Goal: Information Seeking & Learning: Understand process/instructions

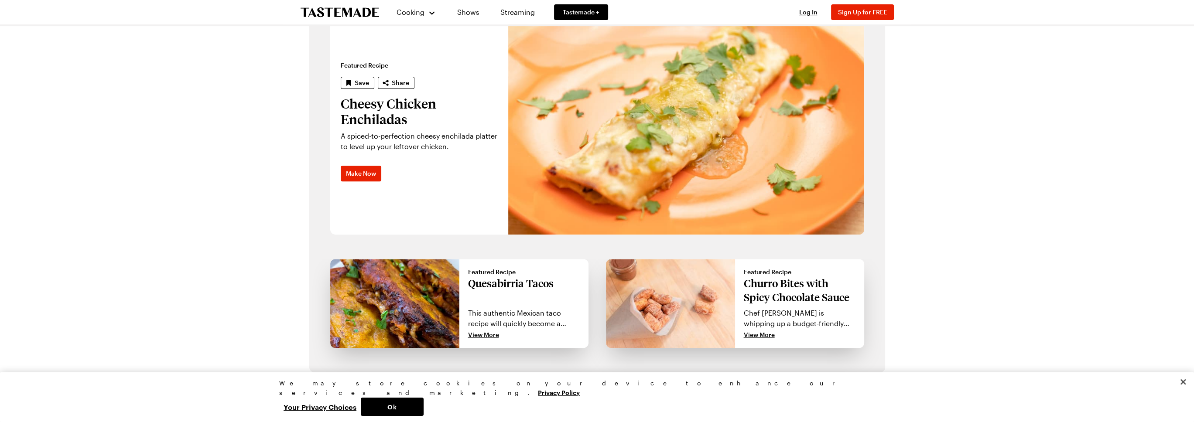
scroll to position [575, 0]
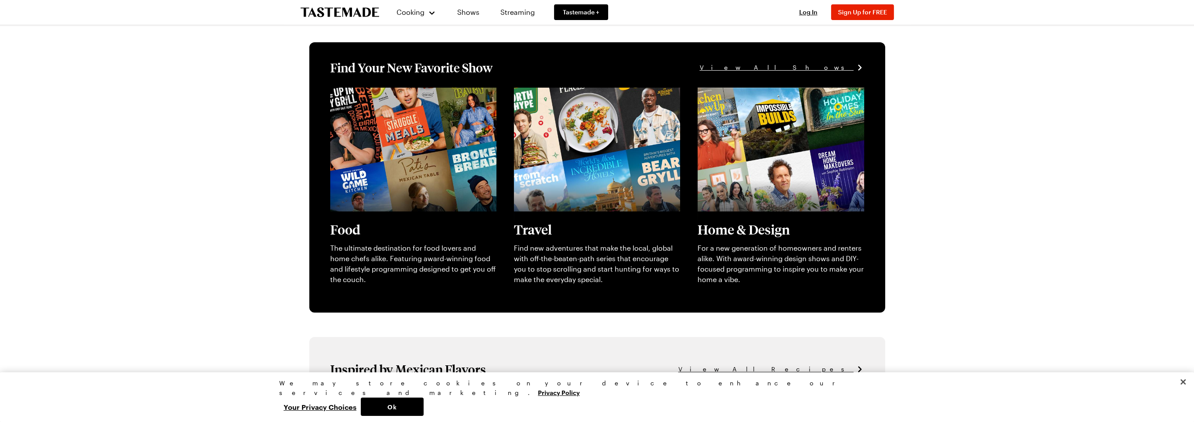
scroll to position [175, 0]
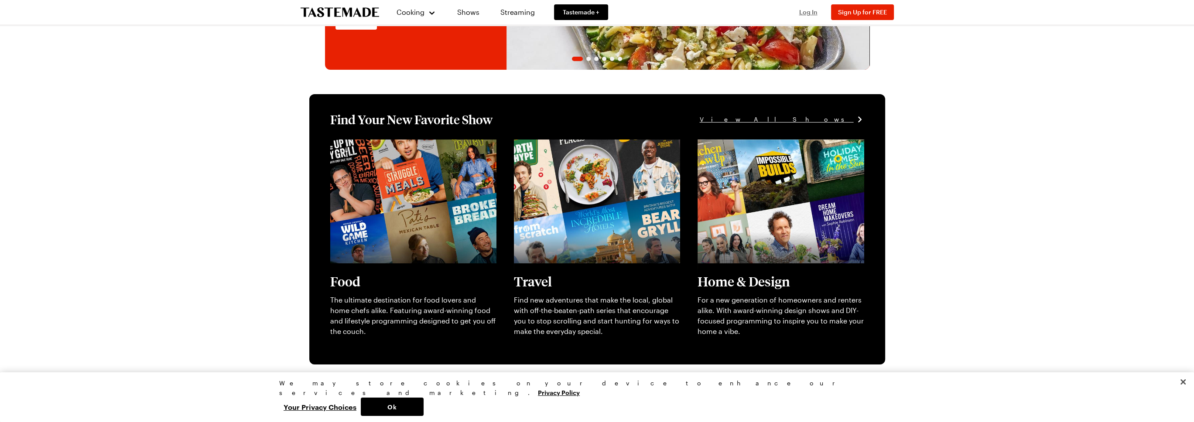
click at [811, 11] on span "Log In" at bounding box center [808, 11] width 18 height 7
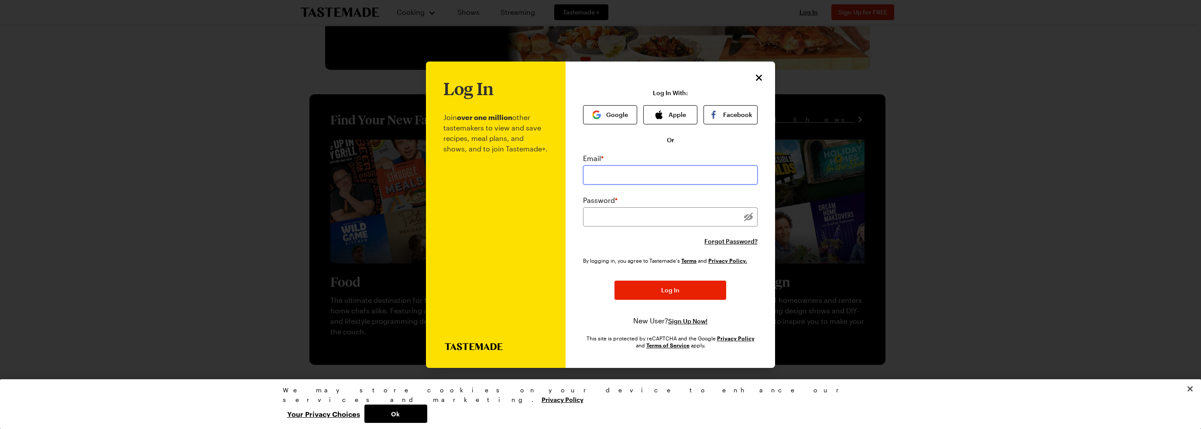
click at [628, 175] on input "email" at bounding box center [670, 174] width 175 height 19
type input "minniep97@gmail.com"
click at [574, 237] on div "Log In Join over one million other tastemakers to view and save recipes, meal p…" at bounding box center [670, 215] width 209 height 306
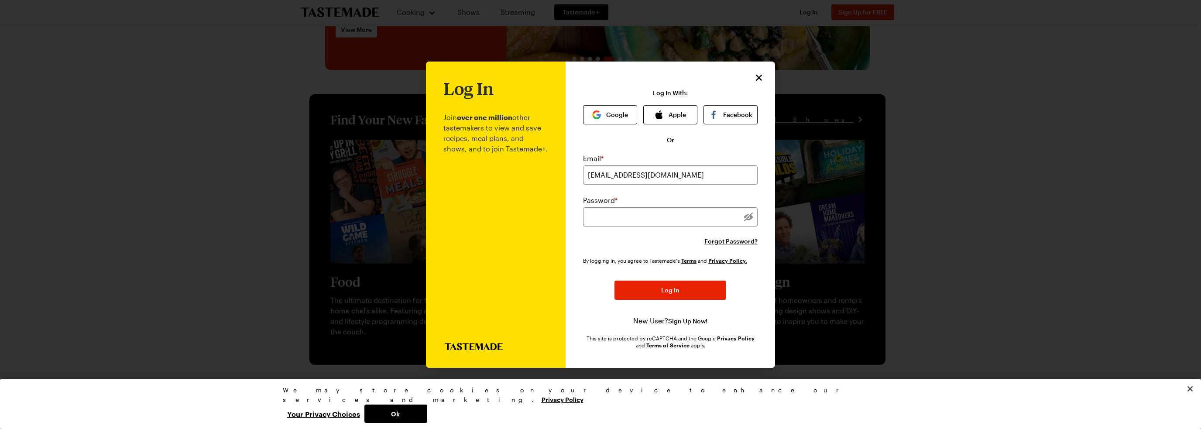
click at [571, 298] on div "Log In Join over one million other tastemakers to view and save recipes, meal p…" at bounding box center [670, 215] width 209 height 306
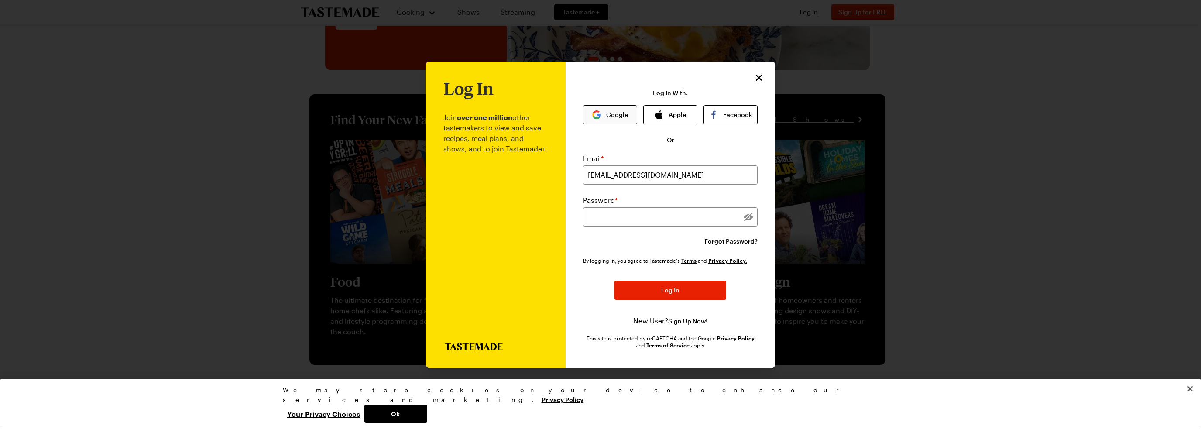
click at [611, 110] on button "Google" at bounding box center [610, 114] width 54 height 19
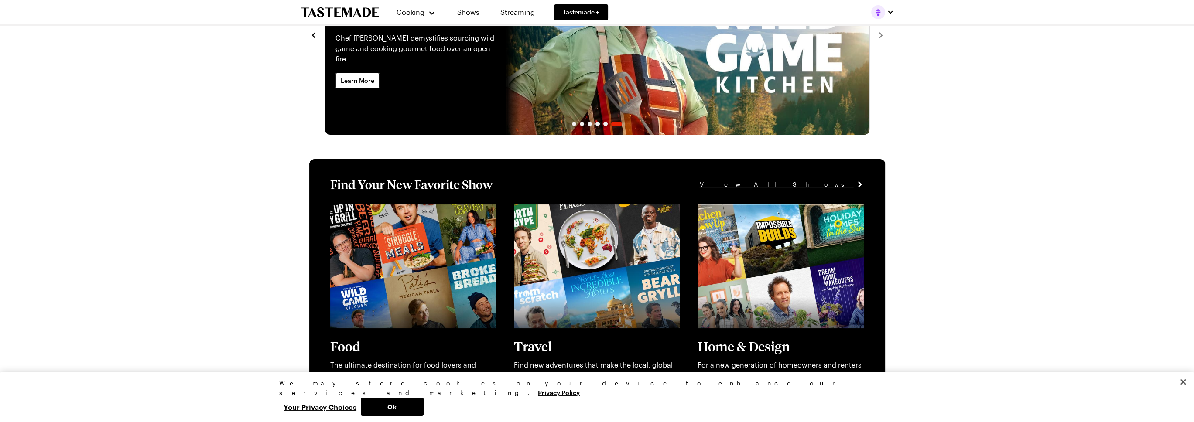
scroll to position [0, 0]
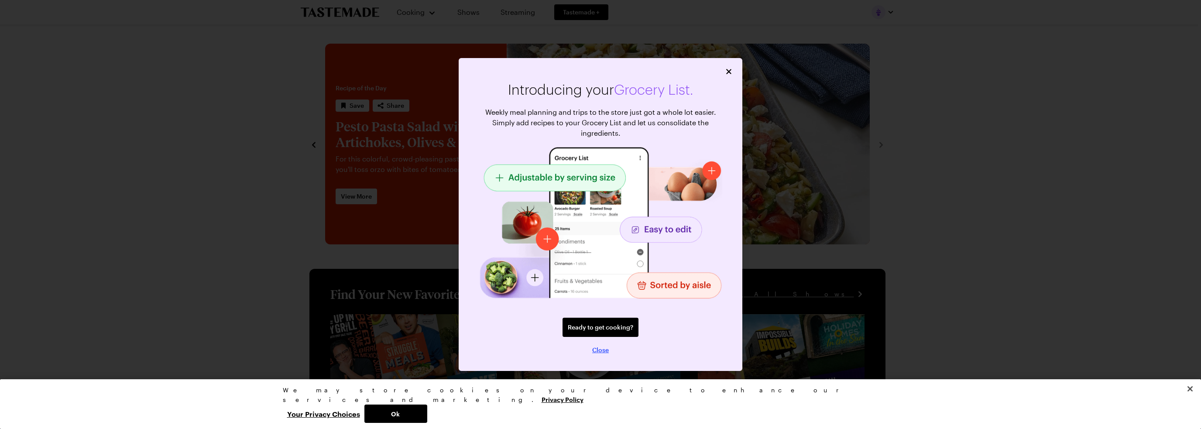
click at [598, 349] on span "Close" at bounding box center [600, 350] width 17 height 9
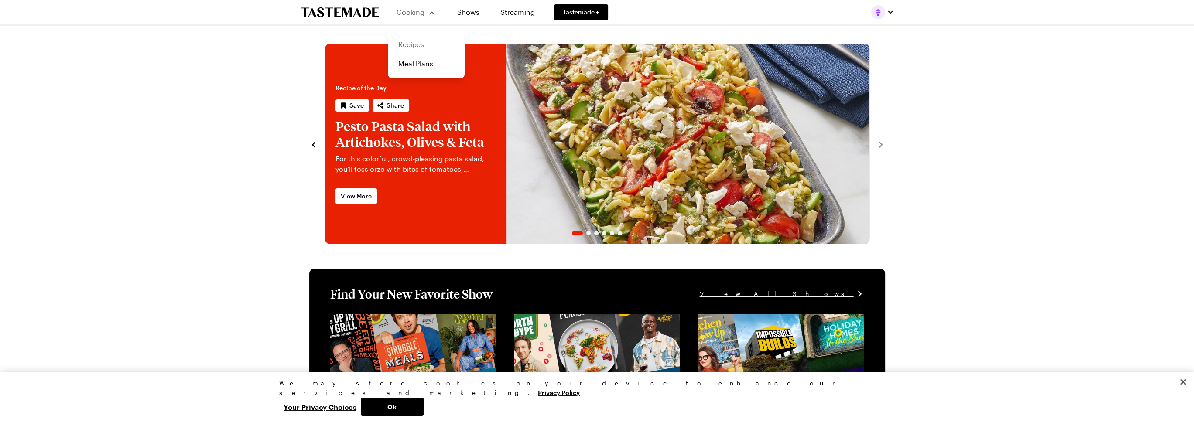
click at [408, 45] on link "Recipes" at bounding box center [426, 44] width 66 height 19
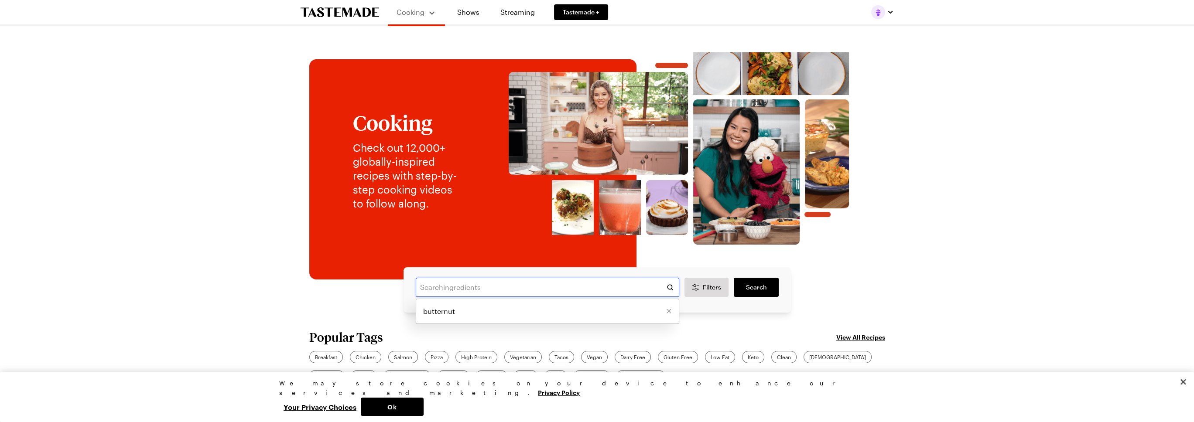
click at [474, 293] on input "text" at bounding box center [548, 287] width 264 height 19
type input "butternut squash"
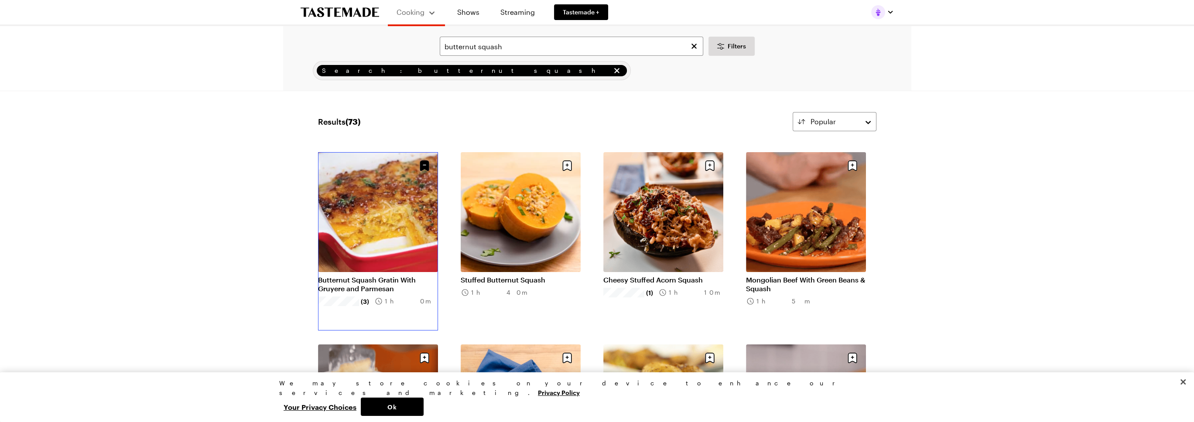
click at [366, 276] on link "Butternut Squash Gratin With Gruyere and Parmesan" at bounding box center [378, 284] width 120 height 17
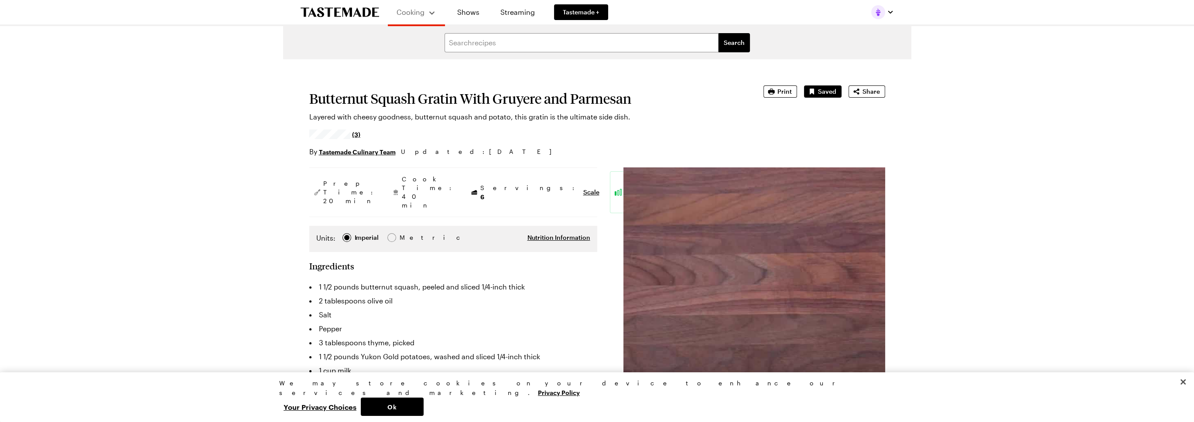
type textarea "x"
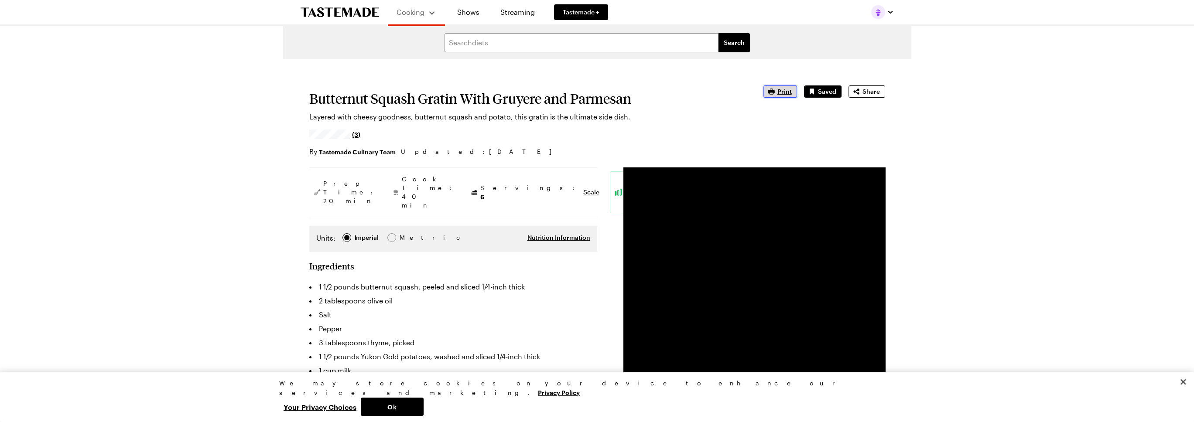
click at [787, 87] on span "Print" at bounding box center [785, 91] width 14 height 9
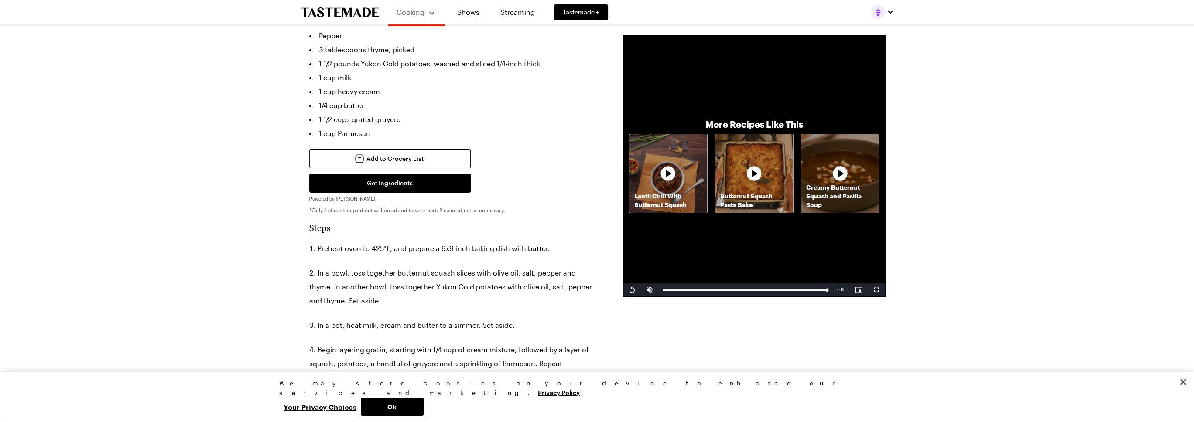
scroll to position [305, 0]
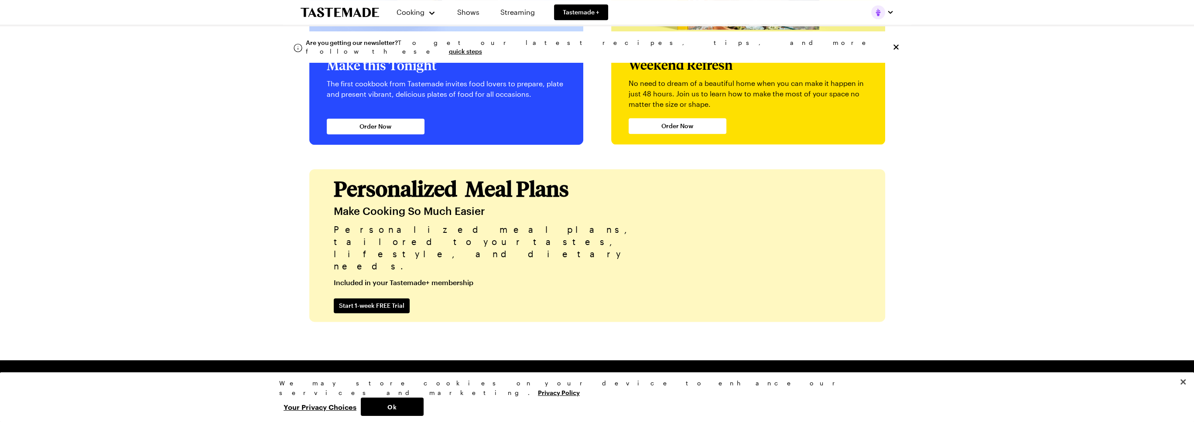
scroll to position [2029, 0]
